Goal: Navigation & Orientation: Find specific page/section

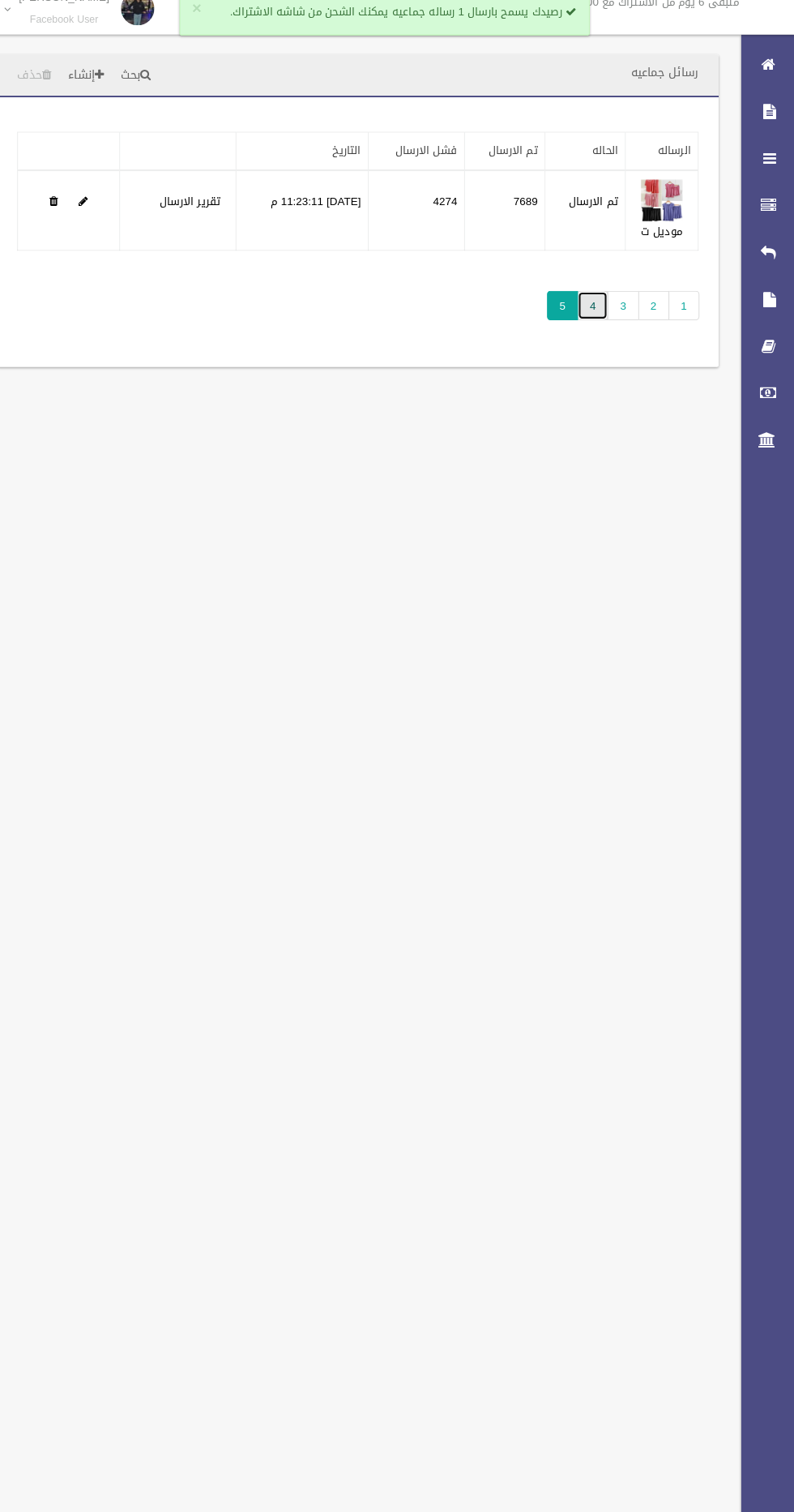
click at [597, 321] on link "4" at bounding box center [598, 314] width 30 height 29
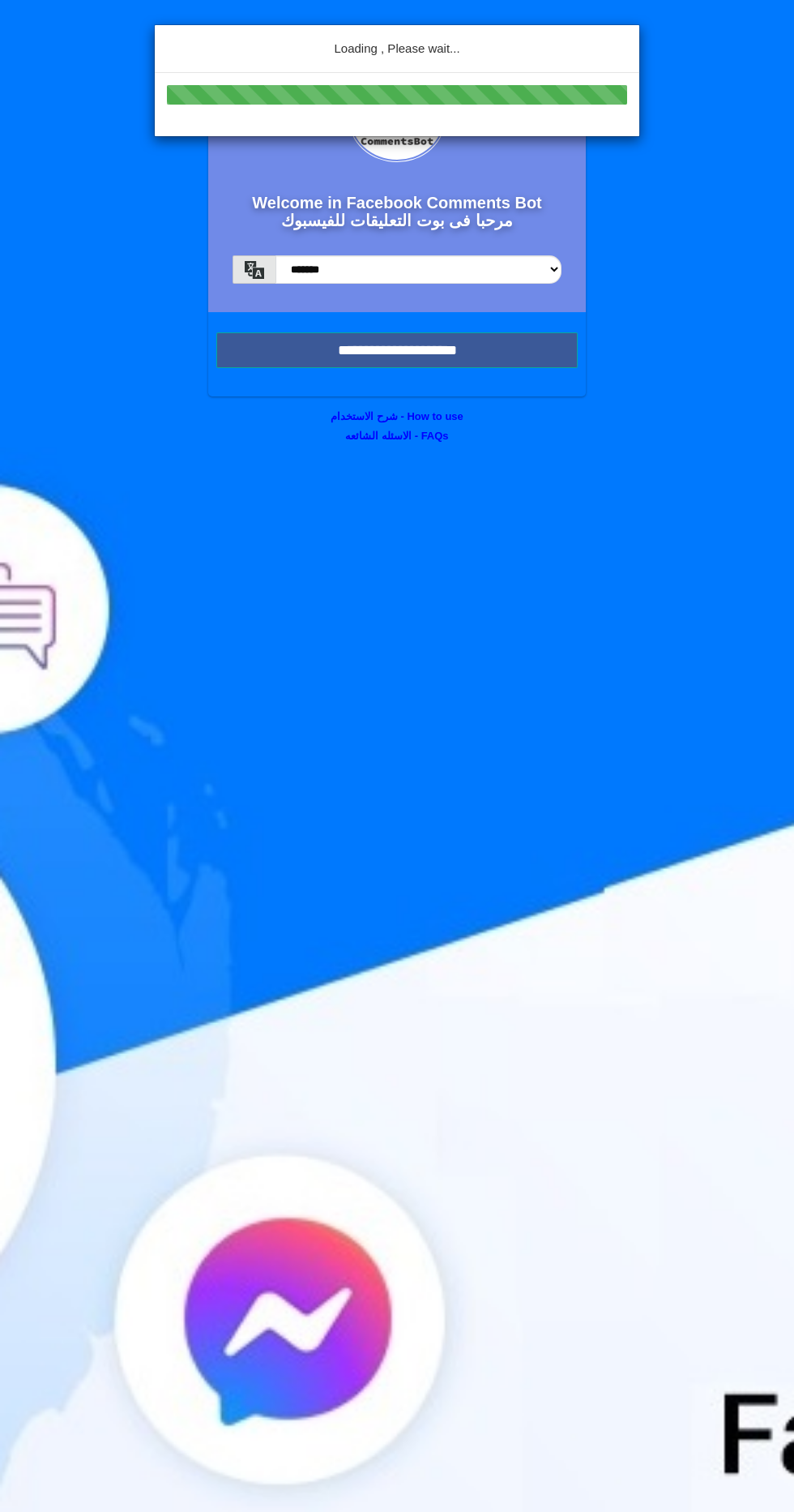
click at [333, 365] on div "Loading , Please wait..." at bounding box center [397, 756] width 794 height 1512
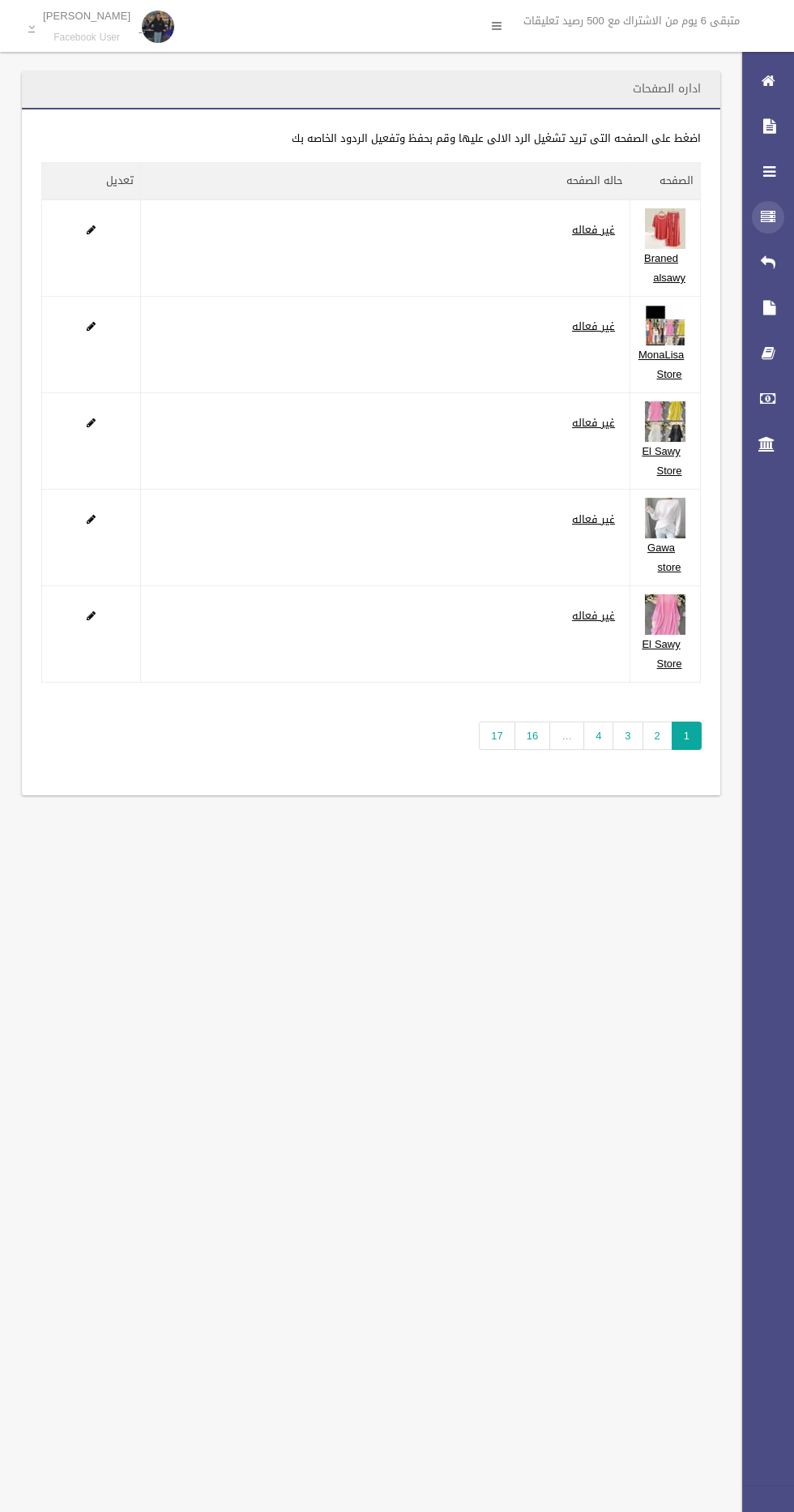
click at [761, 223] on icon at bounding box center [768, 217] width 14 height 33
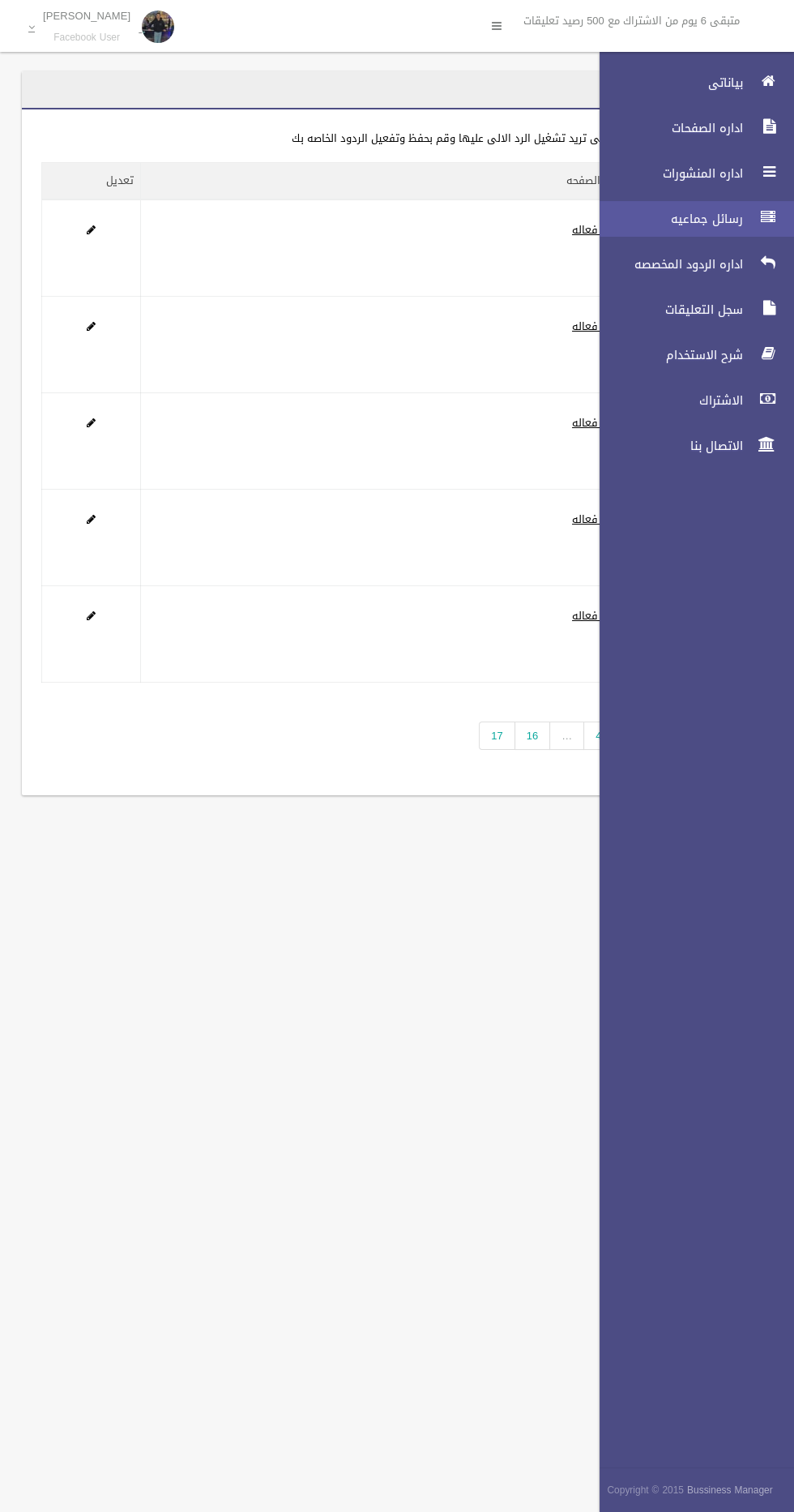
click at [656, 225] on span "رسائل جماعيه" at bounding box center [667, 218] width 162 height 16
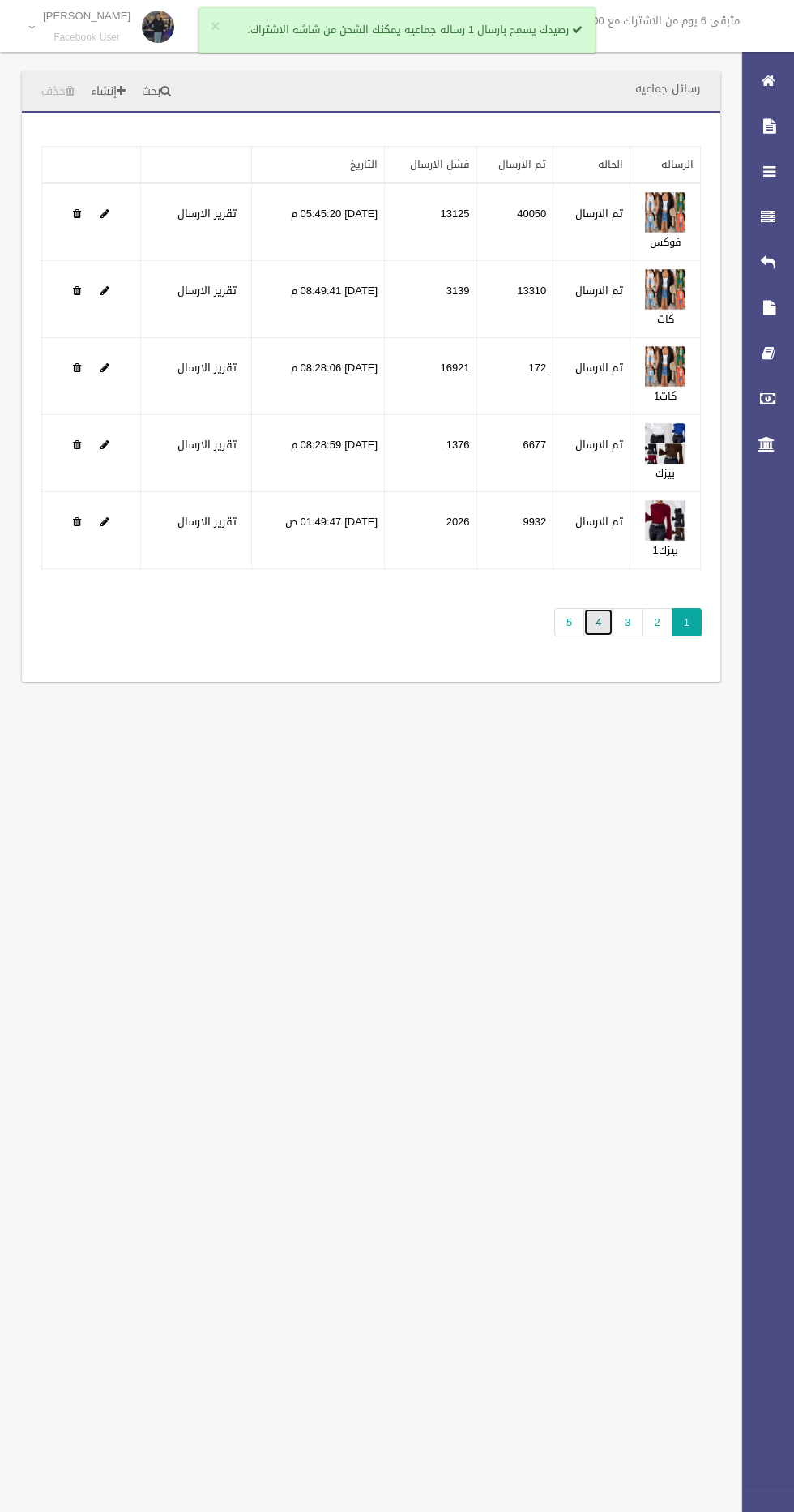
click at [597, 618] on link "4" at bounding box center [598, 622] width 30 height 29
